Goal: Transaction & Acquisition: Purchase product/service

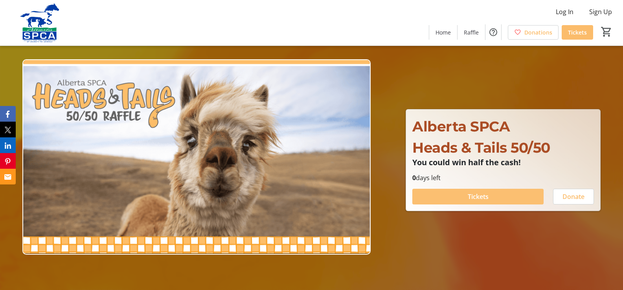
click at [471, 197] on span "Tickets" at bounding box center [477, 196] width 21 height 9
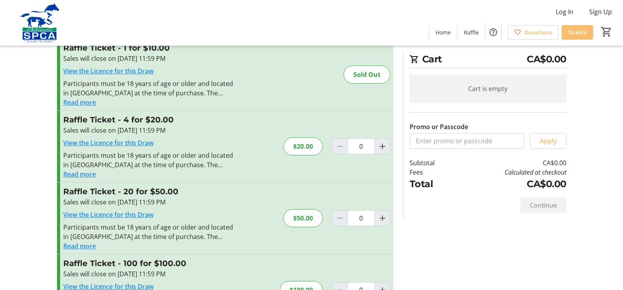
scroll to position [71, 0]
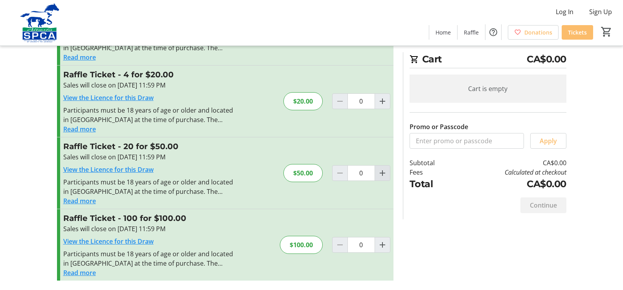
click at [383, 174] on mat-icon "Increment by one" at bounding box center [381, 173] width 9 height 9
type input "1"
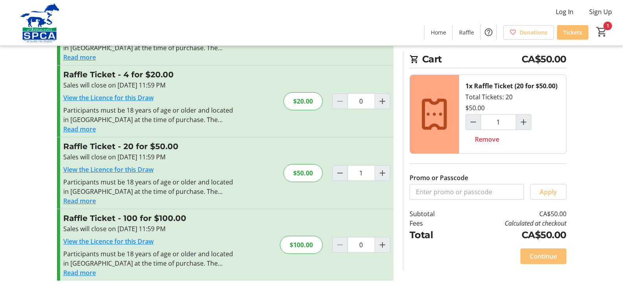
click at [548, 257] on span "Continue" at bounding box center [543, 256] width 27 height 9
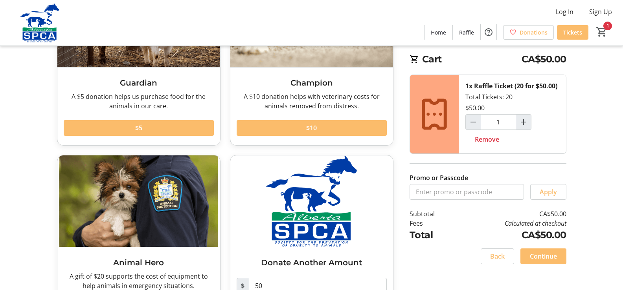
scroll to position [118, 0]
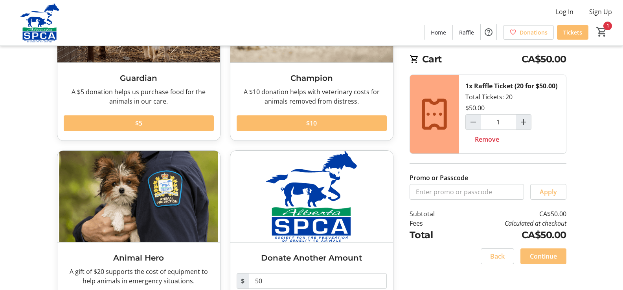
click at [544, 257] on span "Continue" at bounding box center [543, 256] width 27 height 9
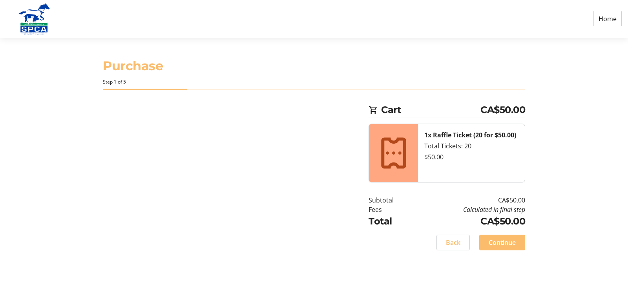
select select "CA"
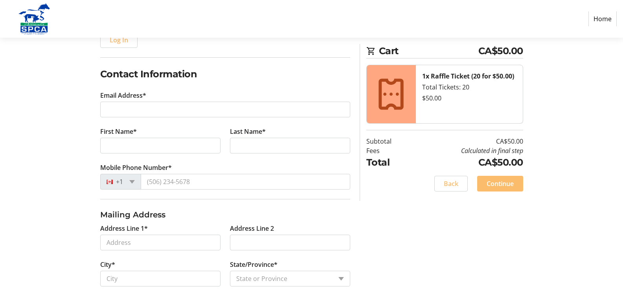
scroll to position [118, 0]
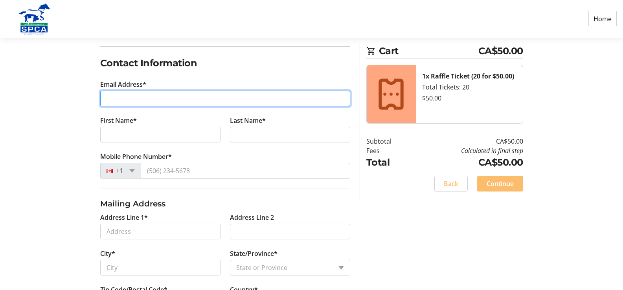
click at [121, 101] on input "Email Address*" at bounding box center [225, 99] width 250 height 16
type input "[EMAIL_ADDRESS][DOMAIN_NAME]"
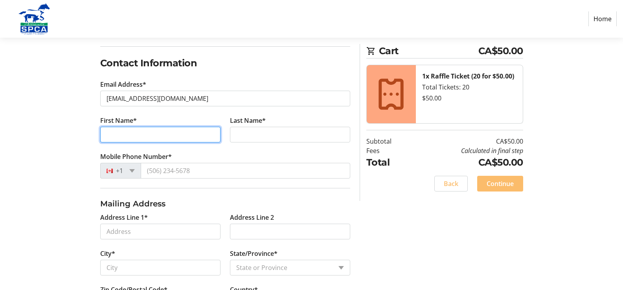
type input "[PERSON_NAME]"
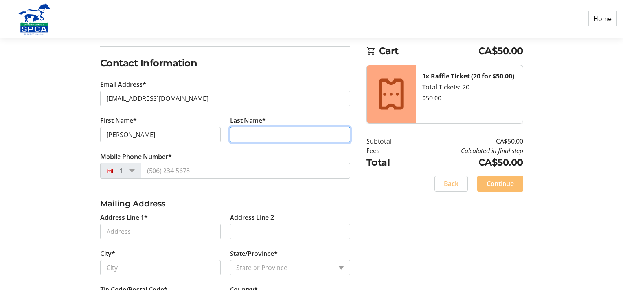
type input "Kolanos"
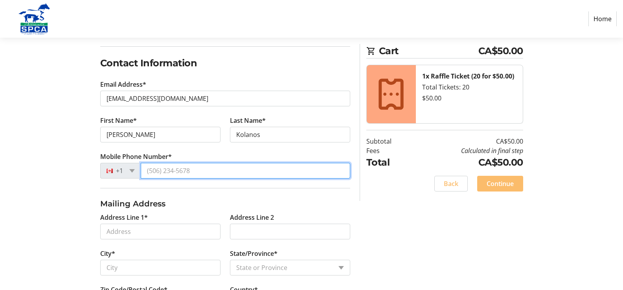
type input "[PHONE_NUMBER]"
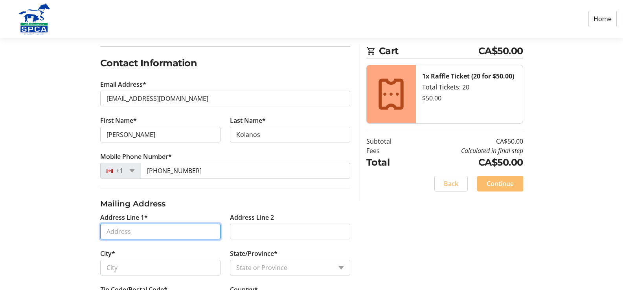
type input "[STREET_ADDRESS]"
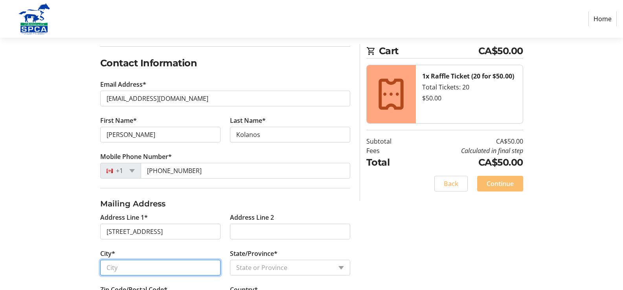
type input "[GEOGRAPHIC_DATA]"
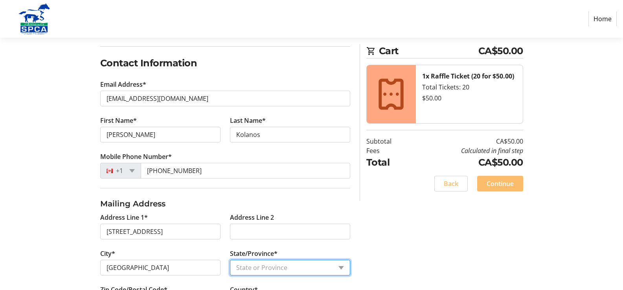
select select "AB"
type input "T2T 4H3"
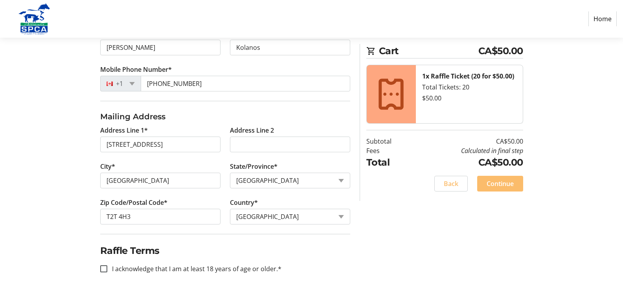
scroll to position [207, 0]
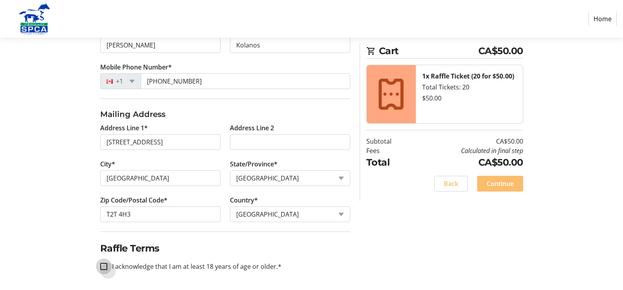
click at [103, 266] on input "I acknowledge that I am at least 18 years of age or older.*" at bounding box center [103, 266] width 7 height 7
checkbox input "true"
click at [501, 185] on span "Continue" at bounding box center [499, 183] width 27 height 9
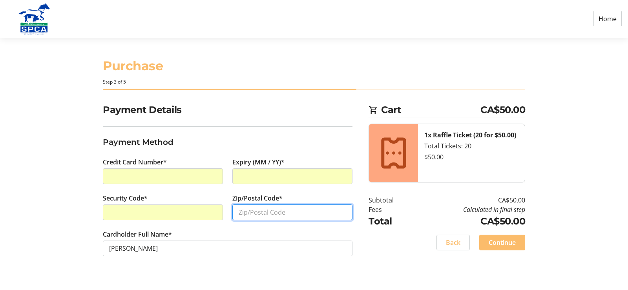
click at [250, 215] on input "Zip/Postal Code*" at bounding box center [293, 213] width 120 height 16
click at [250, 213] on input "T2H4H" at bounding box center [293, 213] width 120 height 16
click at [258, 213] on input "T2T4H" at bounding box center [293, 213] width 120 height 16
type input "T2T4H3"
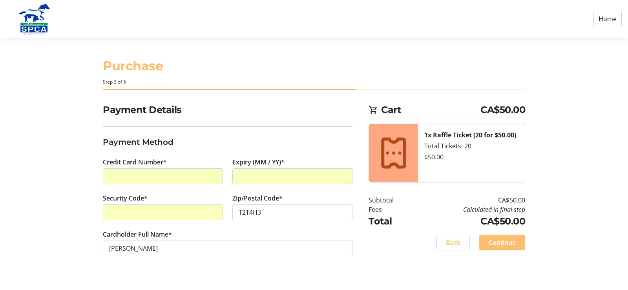
click at [495, 240] on span "Continue" at bounding box center [502, 242] width 27 height 9
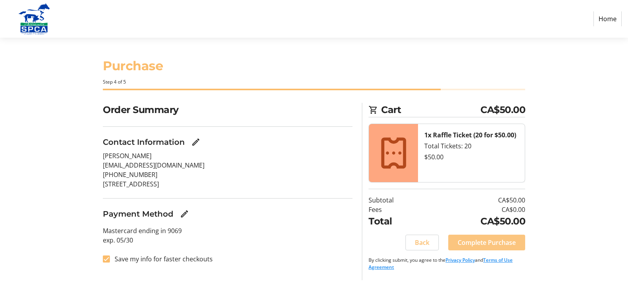
click at [487, 244] on span "Complete Purchase" at bounding box center [487, 242] width 58 height 9
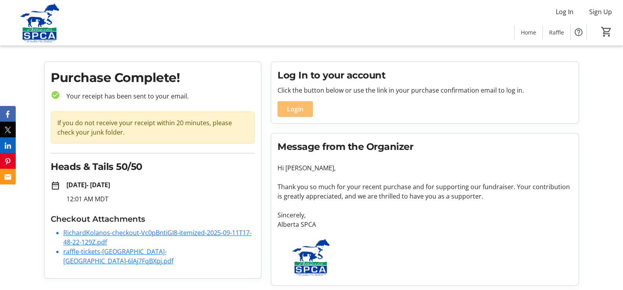
scroll to position [12, 0]
